Goal: Information Seeking & Learning: Learn about a topic

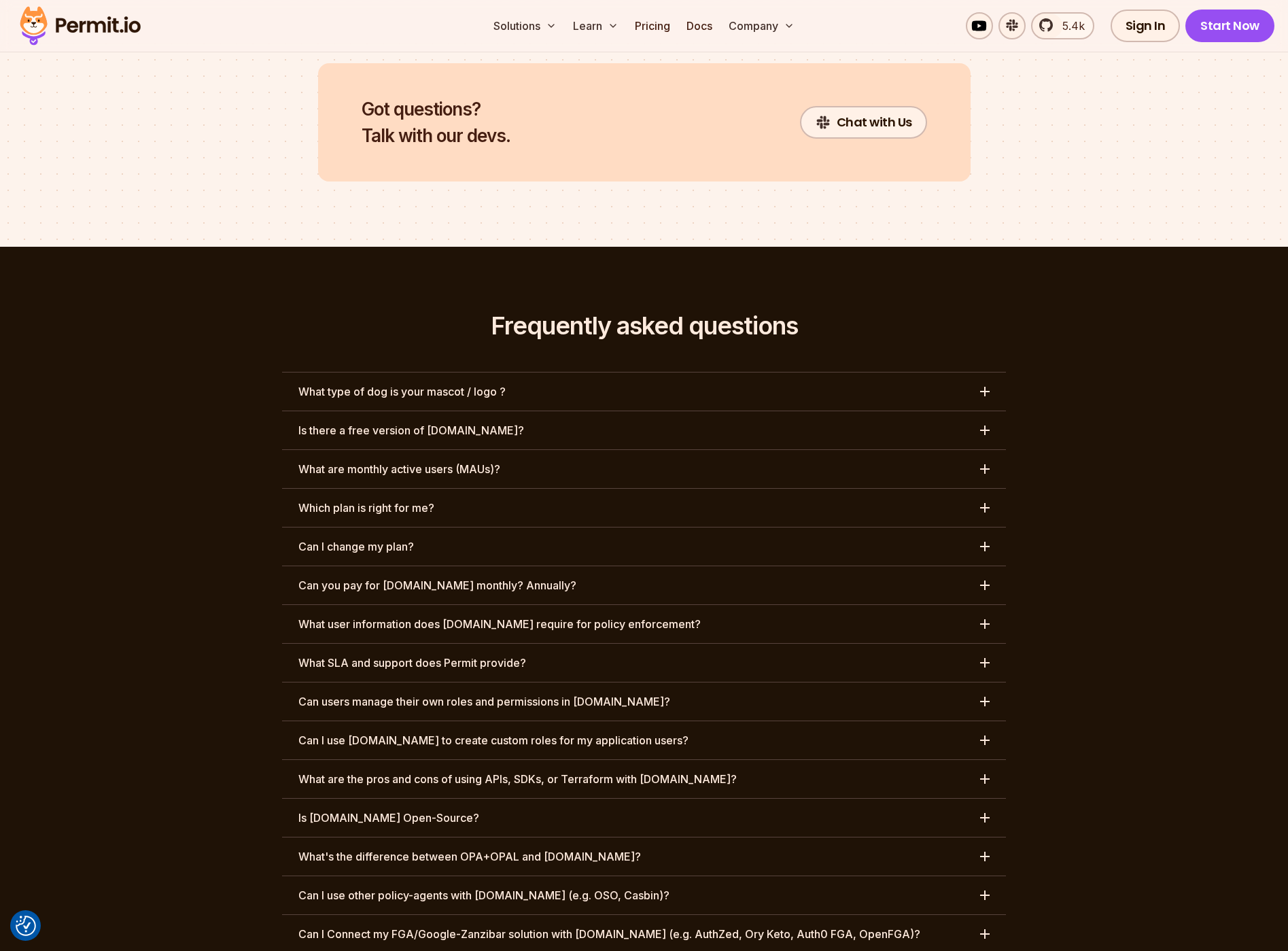
scroll to position [6833, 0]
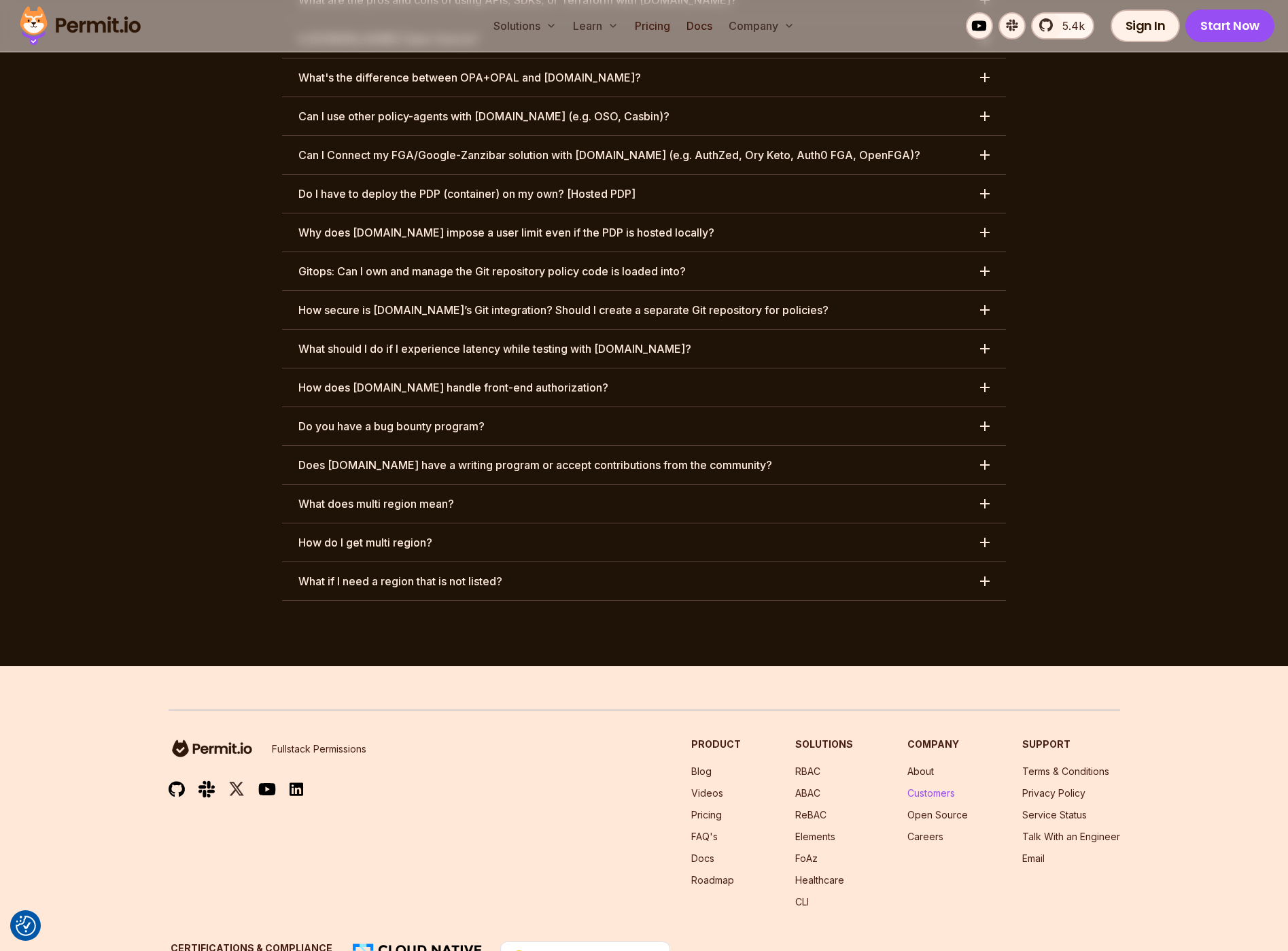
click at [930, 787] on link "Customers" at bounding box center [932, 793] width 47 height 12
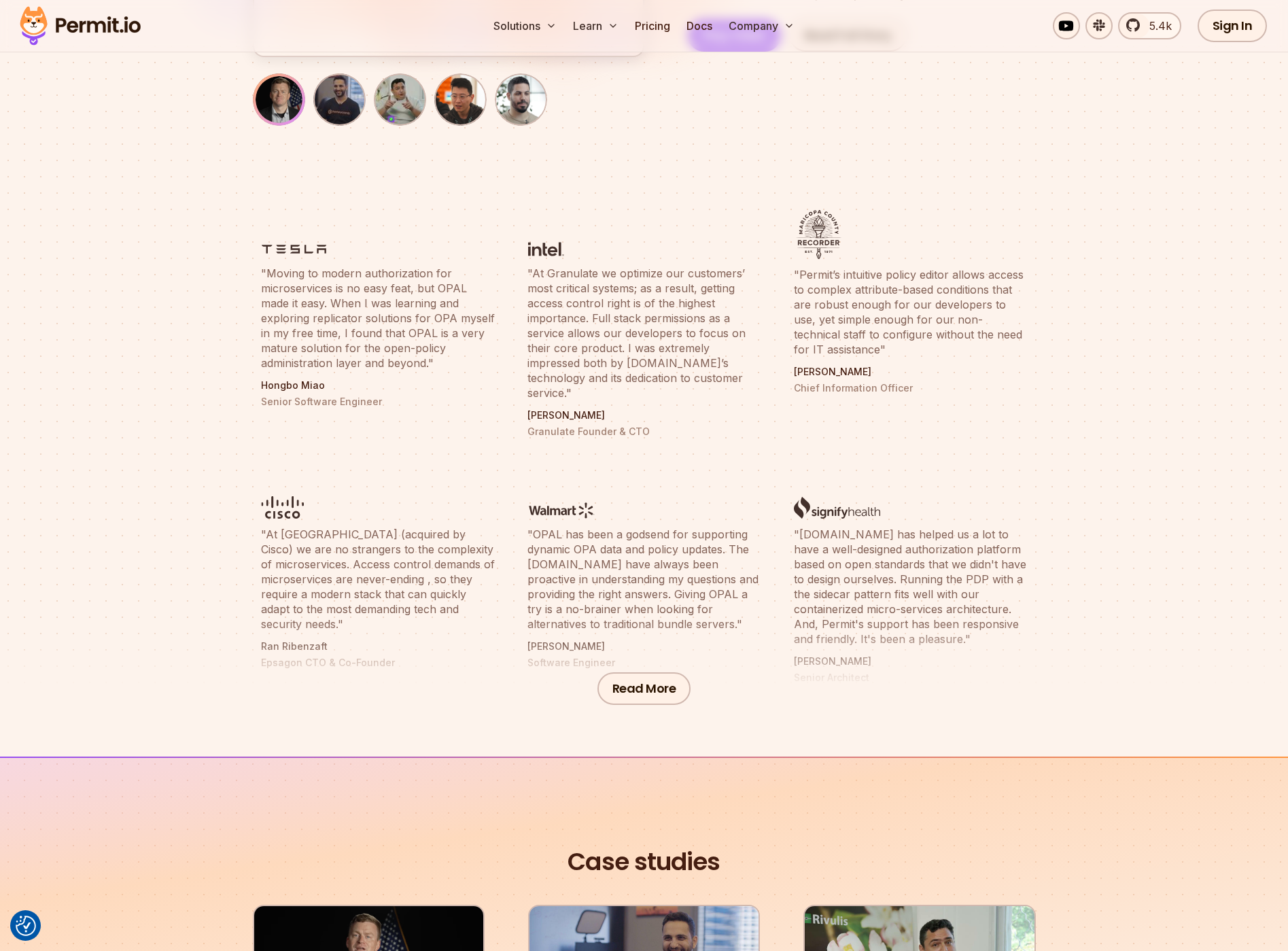
scroll to position [408, 0]
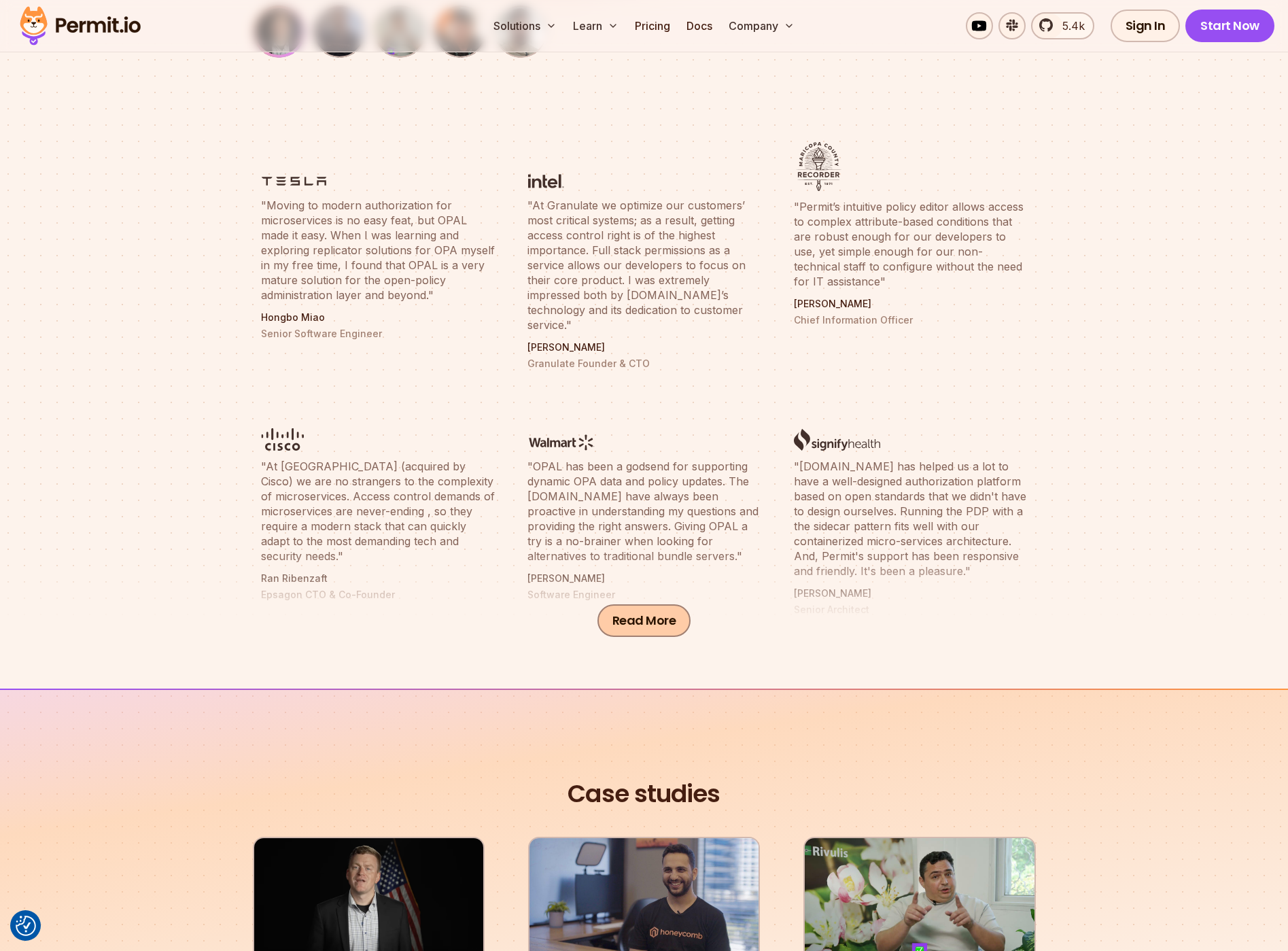
click at [652, 623] on button "Read More" at bounding box center [644, 621] width 94 height 33
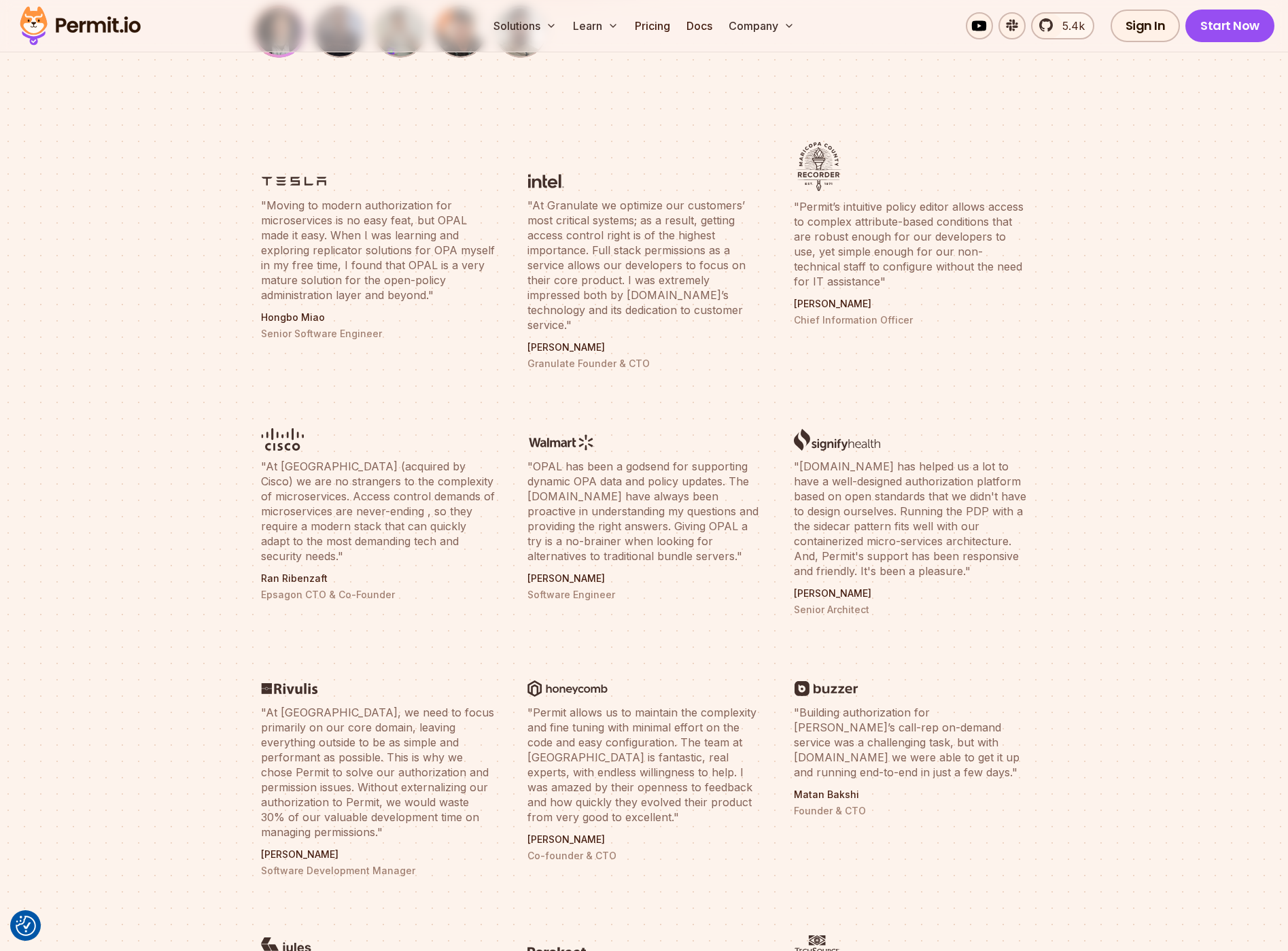
scroll to position [476, 0]
